Goal: Use online tool/utility: Utilize a website feature to perform a specific function

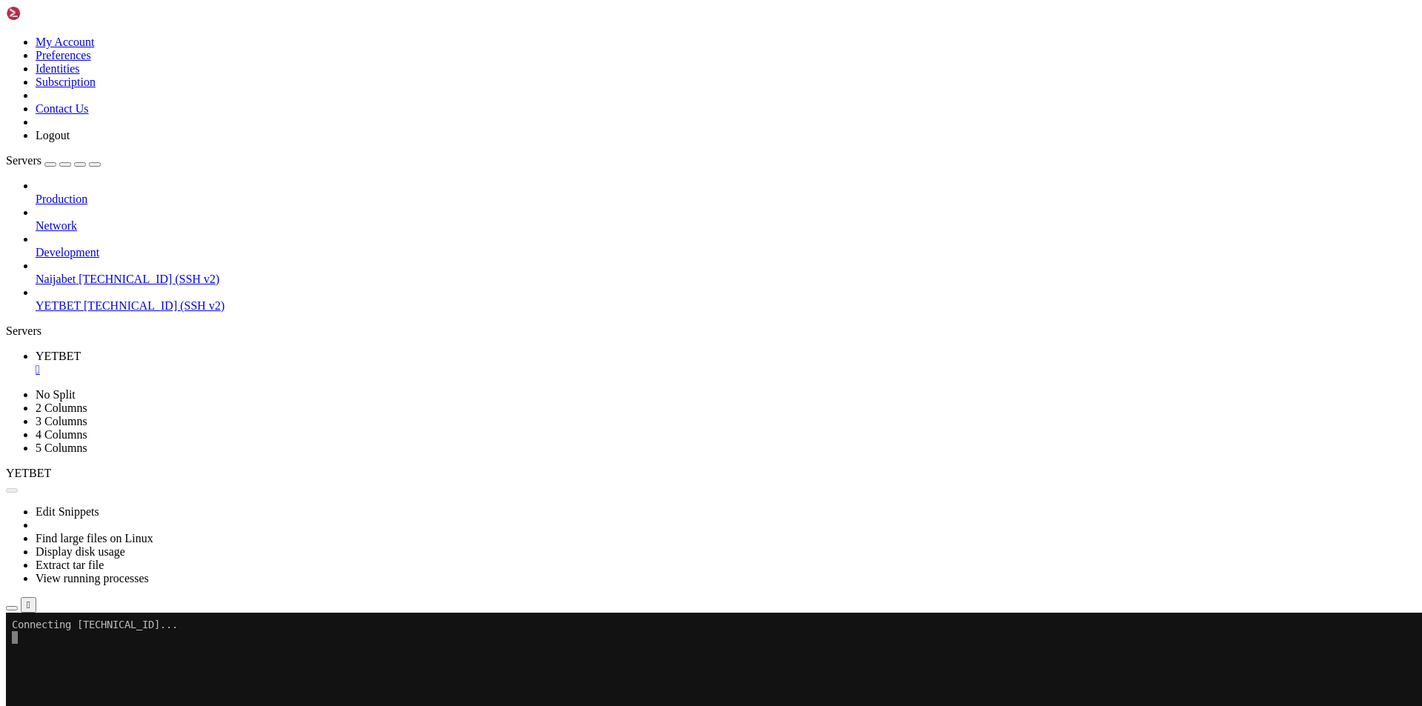
scroll to position [617, 0]
click at [80, 312] on div "Production Network Development Naijabet [TECHNICAL_ID] (SSH v2) YETBET [TECHNIC…" at bounding box center [711, 245] width 1410 height 133
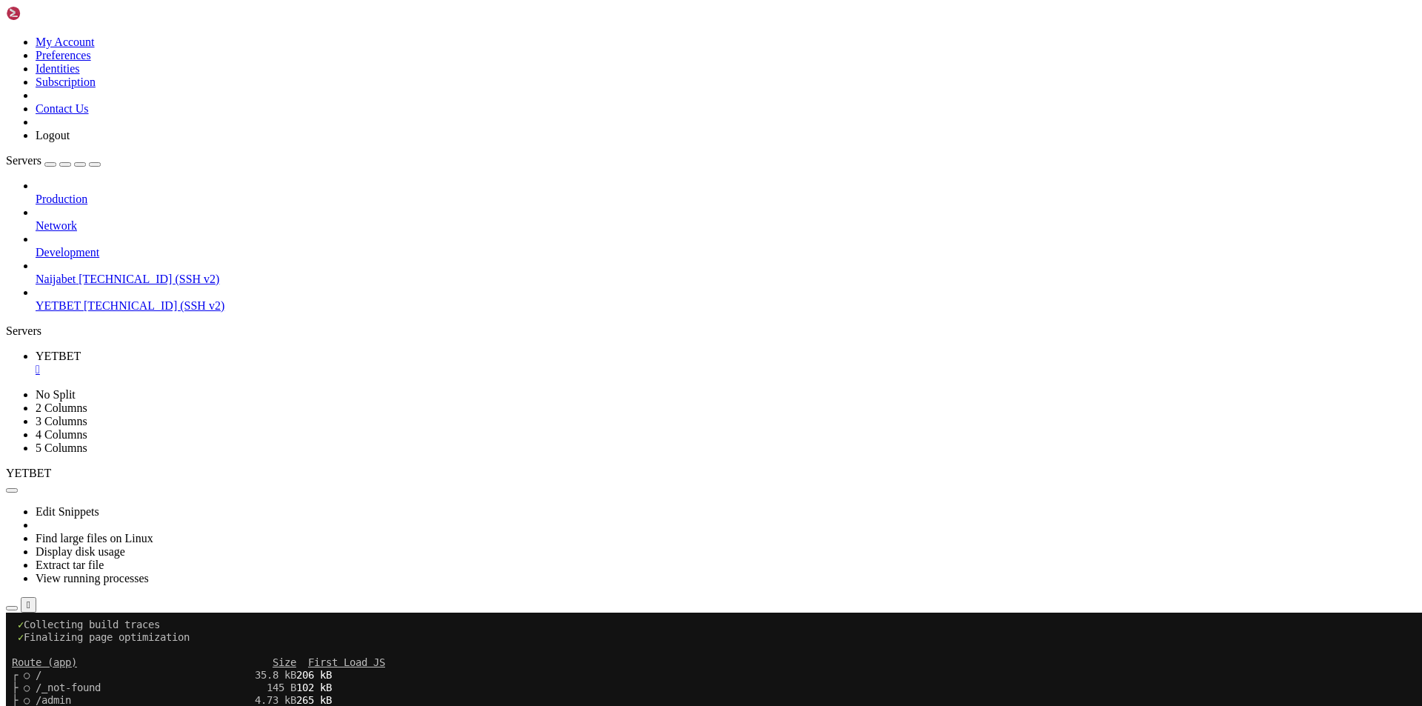
scroll to position [2052, 0]
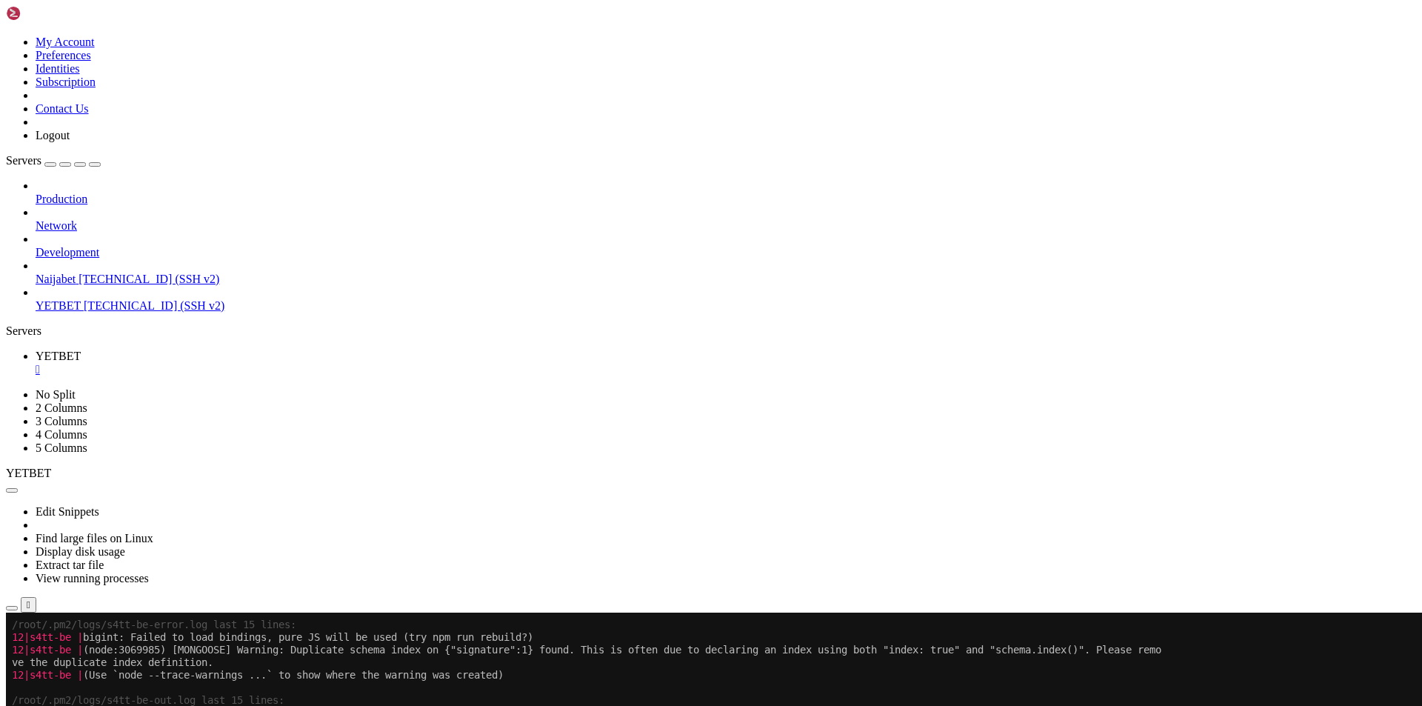
scroll to position [554, 0]
drag, startPoint x: 827, startPoint y: 1143, endPoint x: 712, endPoint y: 1143, distance: 115.5
copy x-row "tps://go.getblock.u"
drag, startPoint x: 1001, startPoint y: 977, endPoint x: 853, endPoint y: 977, distance: 148.1
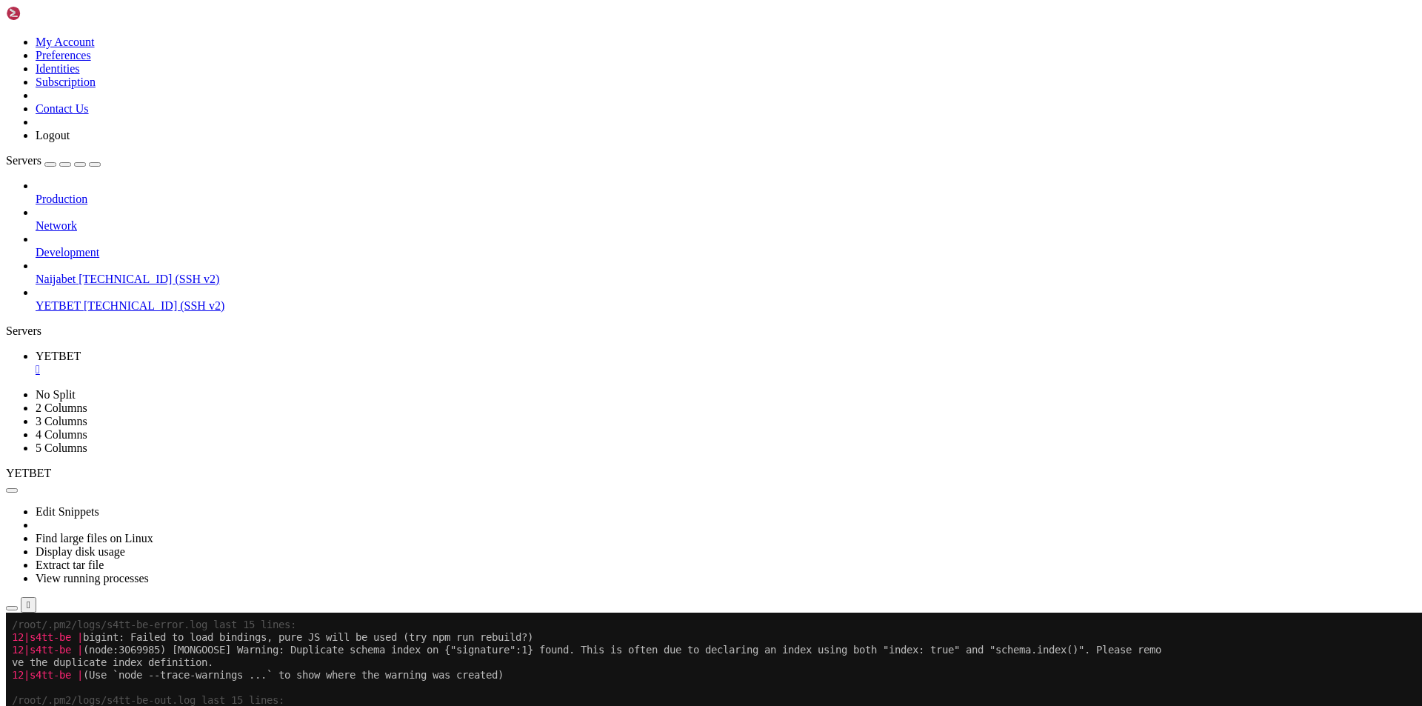
copy x-row "024e19ffc44814b7cde56272"
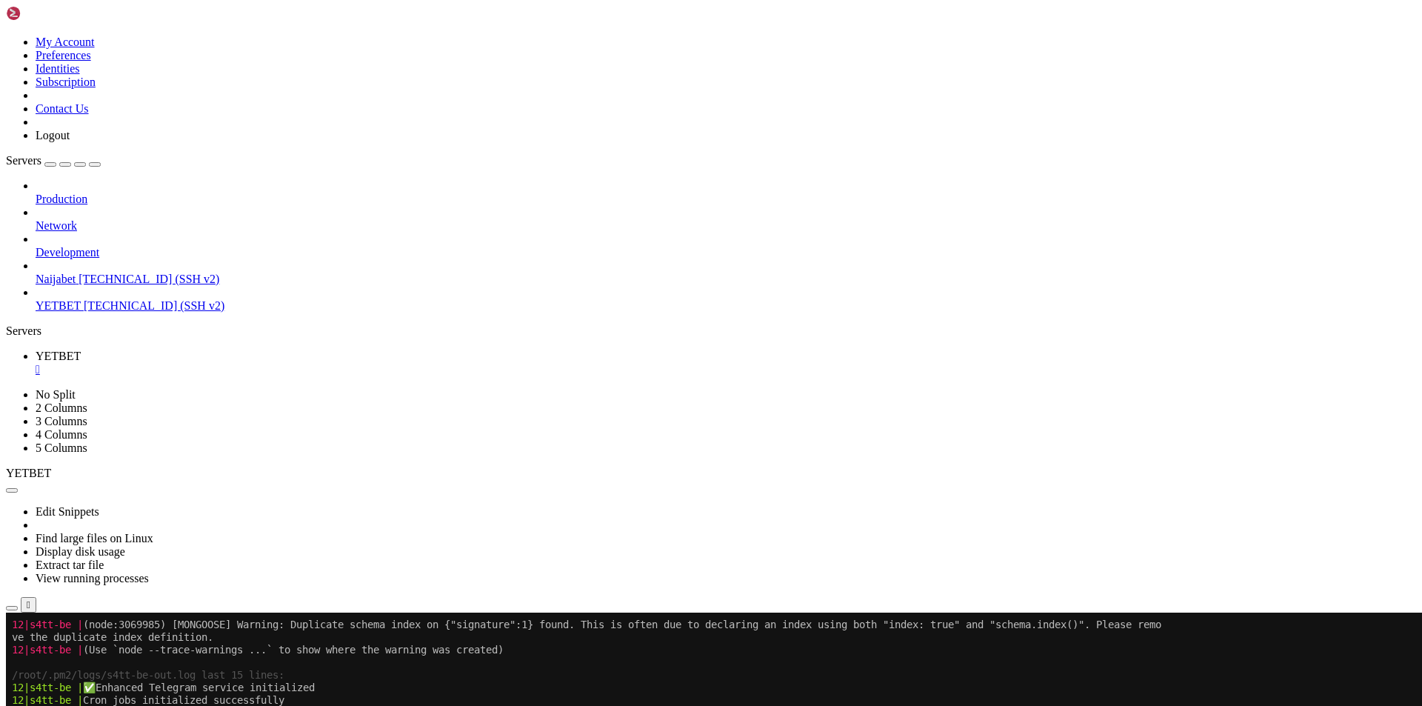
scroll to position [592, 0]
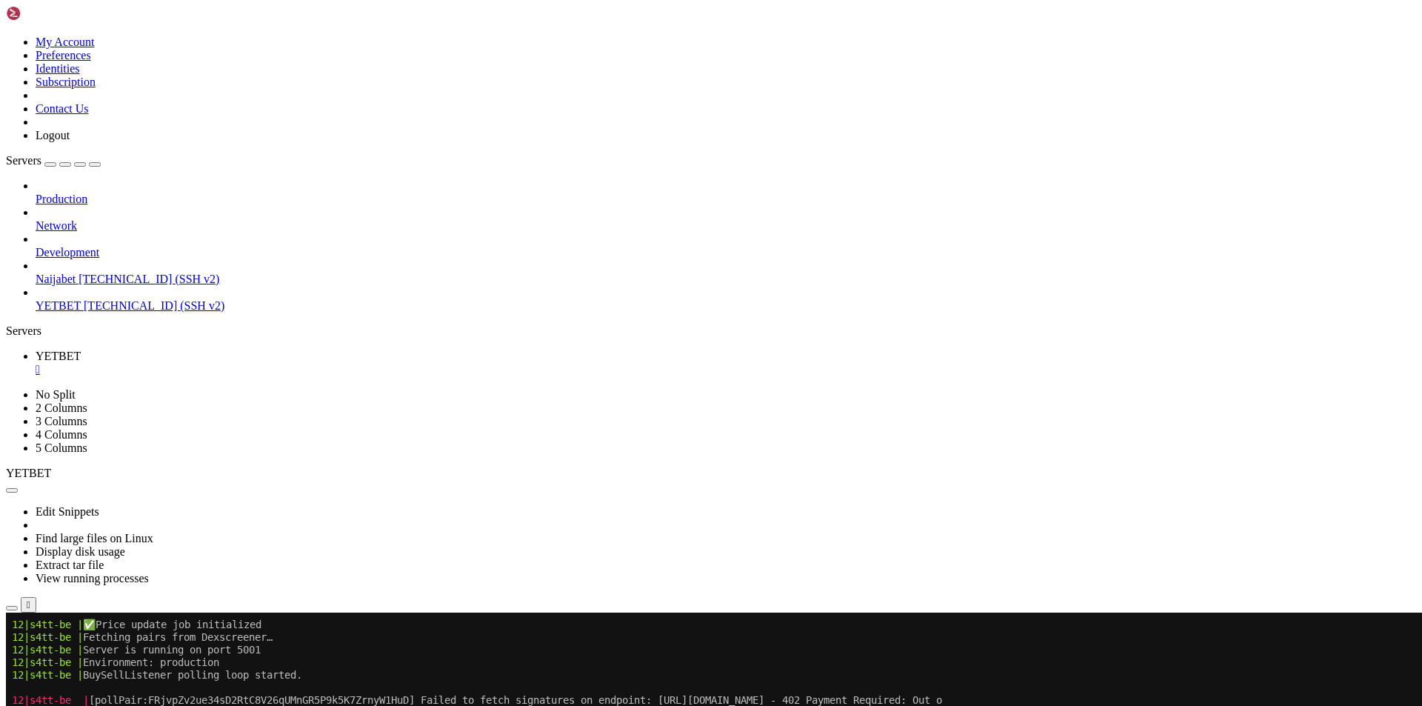
scroll to position [768, 0]
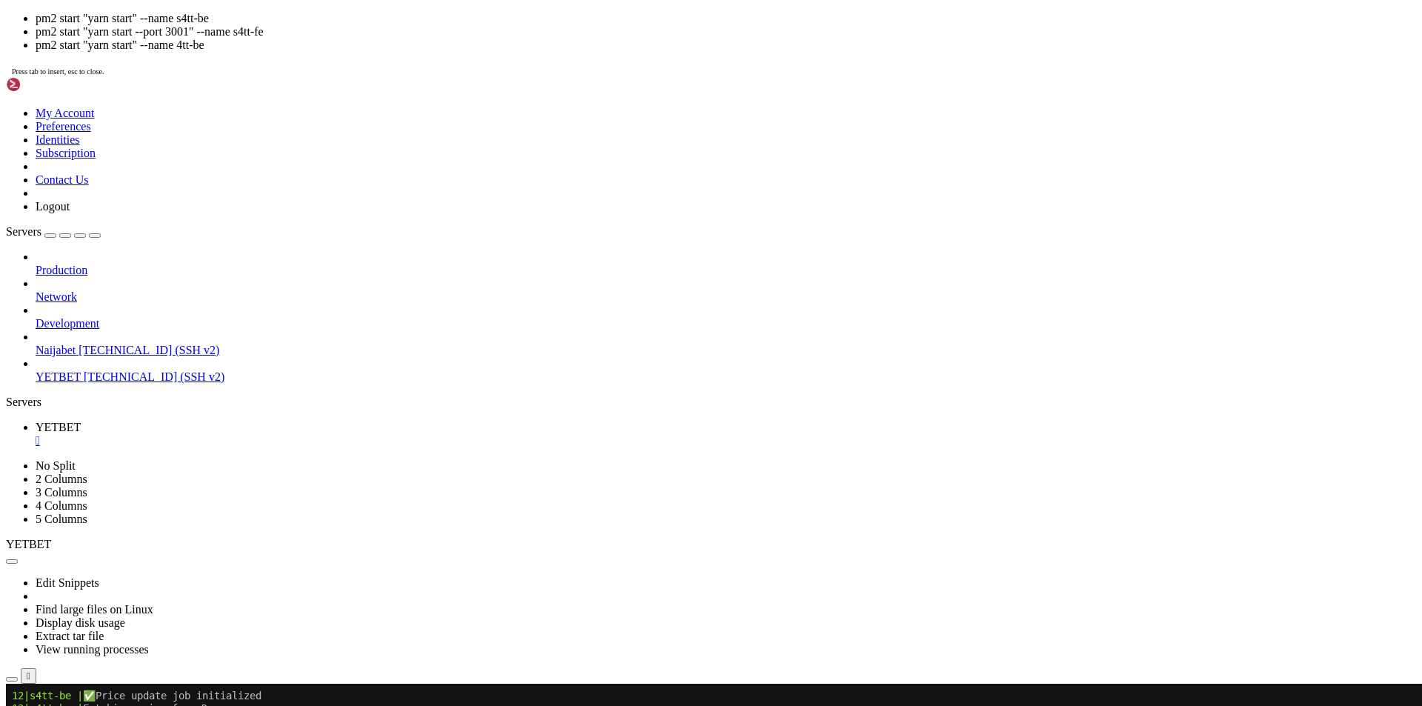
drag, startPoint x: 589, startPoint y: 599, endPoint x: 404, endPoint y: 531, distance: 197.3
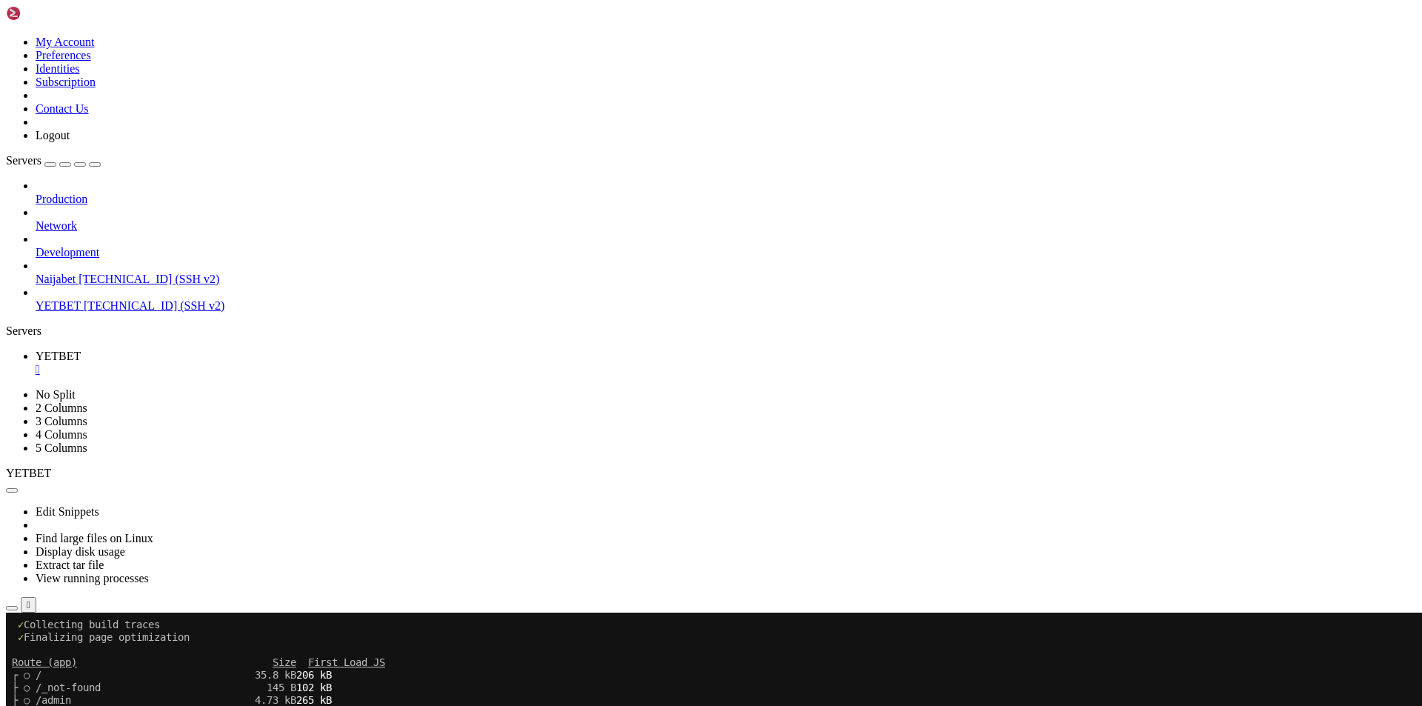
scroll to position [1825, 0]
